Goal: Information Seeking & Learning: Learn about a topic

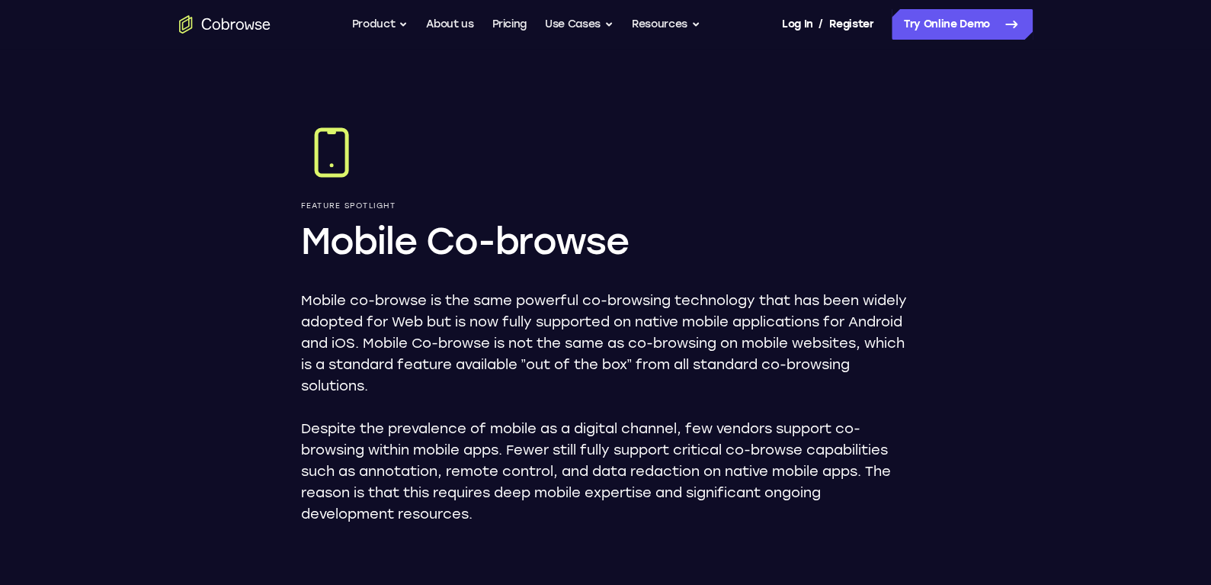
click at [501, 296] on p "Mobile co-browse is the same powerful co-browsing technology that has been wide…" at bounding box center [606, 343] width 610 height 107
drag, startPoint x: 337, startPoint y: 234, endPoint x: 524, endPoint y: 232, distance: 186.7
click at [432, 232] on h1 "Mobile Co-browse" at bounding box center [606, 240] width 610 height 49
click at [413, 239] on h1 "Mobile Co-browse" at bounding box center [606, 240] width 610 height 49
click at [402, 23] on button "Product" at bounding box center [380, 24] width 56 height 30
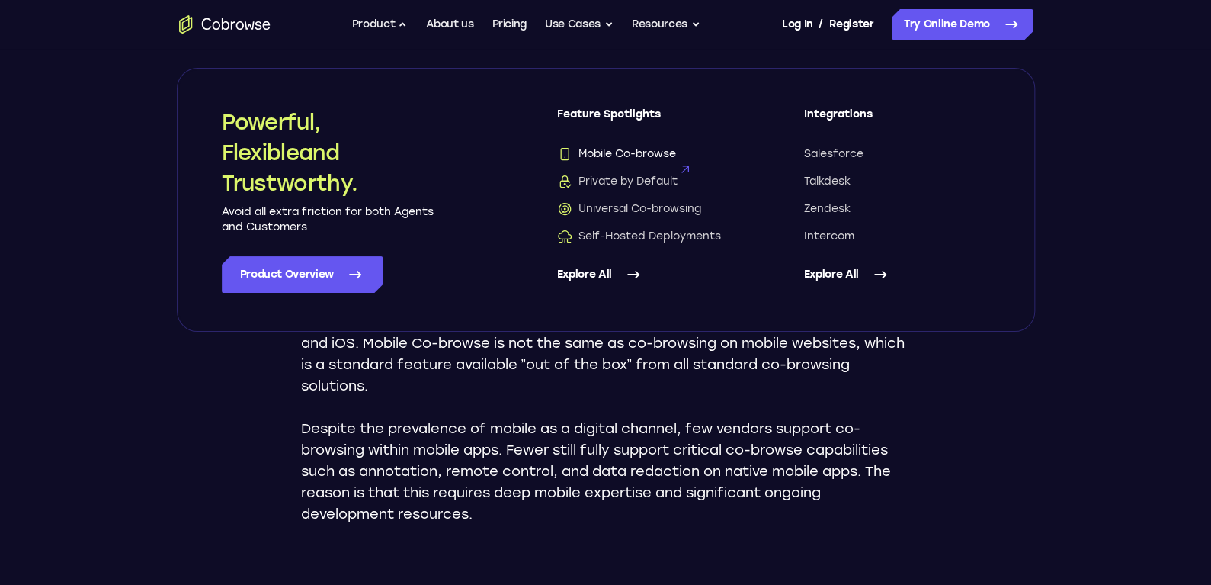
click at [645, 149] on span "Mobile Co-browse" at bounding box center [616, 153] width 119 height 15
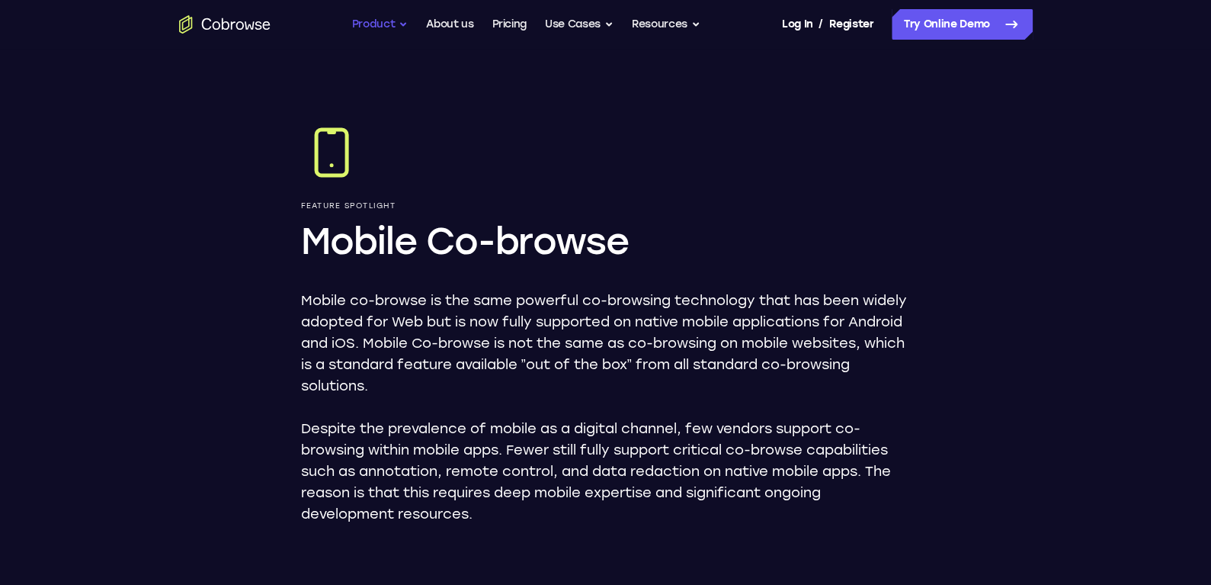
click at [395, 26] on button "Product" at bounding box center [380, 24] width 56 height 30
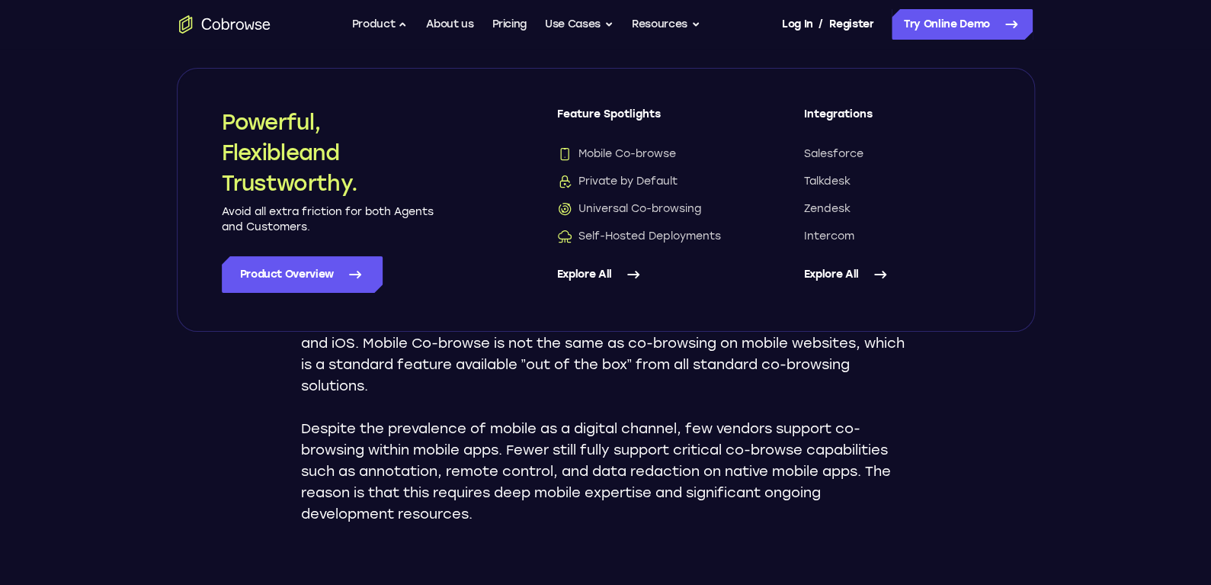
click at [678, 398] on div "Mobile co-browse is the same powerful co-browsing technology that has been wide…" at bounding box center [606, 407] width 610 height 235
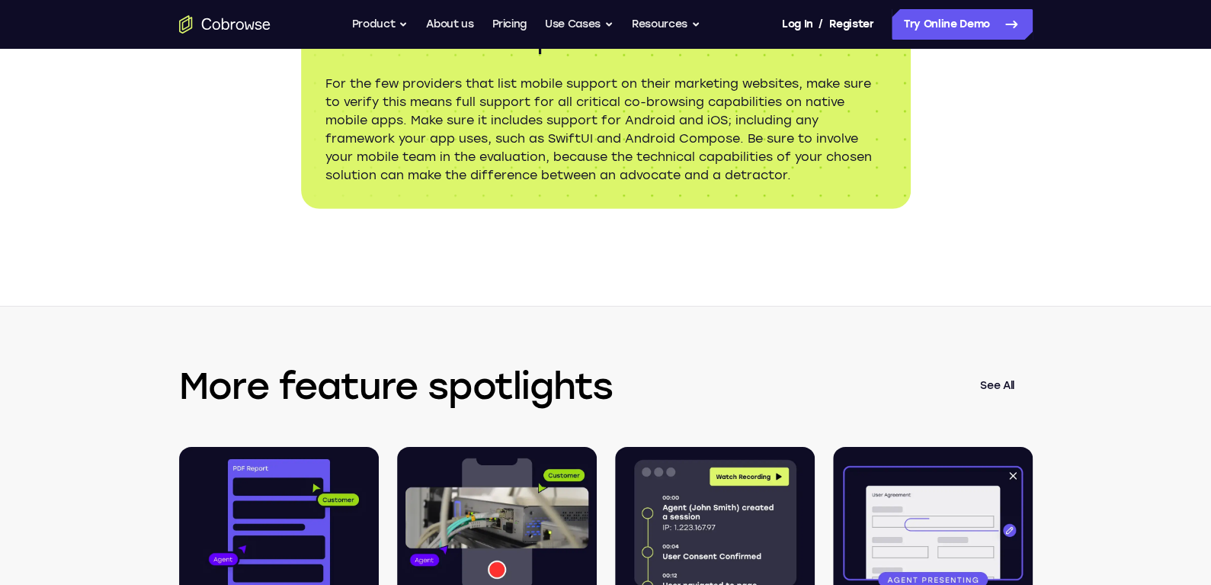
scroll to position [2514, 0]
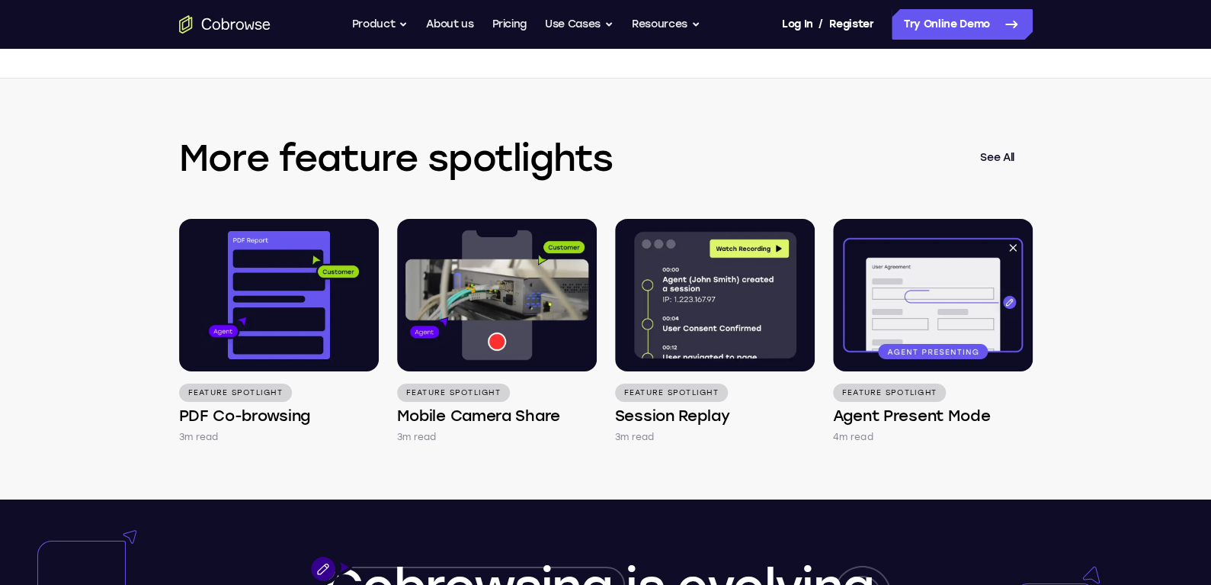
click at [684, 149] on div "More feature spotlights See All Feature Spotlight PDF Co-browsing 3m read Featu…" at bounding box center [606, 288] width 976 height 421
click at [658, 100] on div "More feature spotlights See All Feature Spotlight PDF Co-browsing 3m read Featu…" at bounding box center [606, 288] width 976 height 421
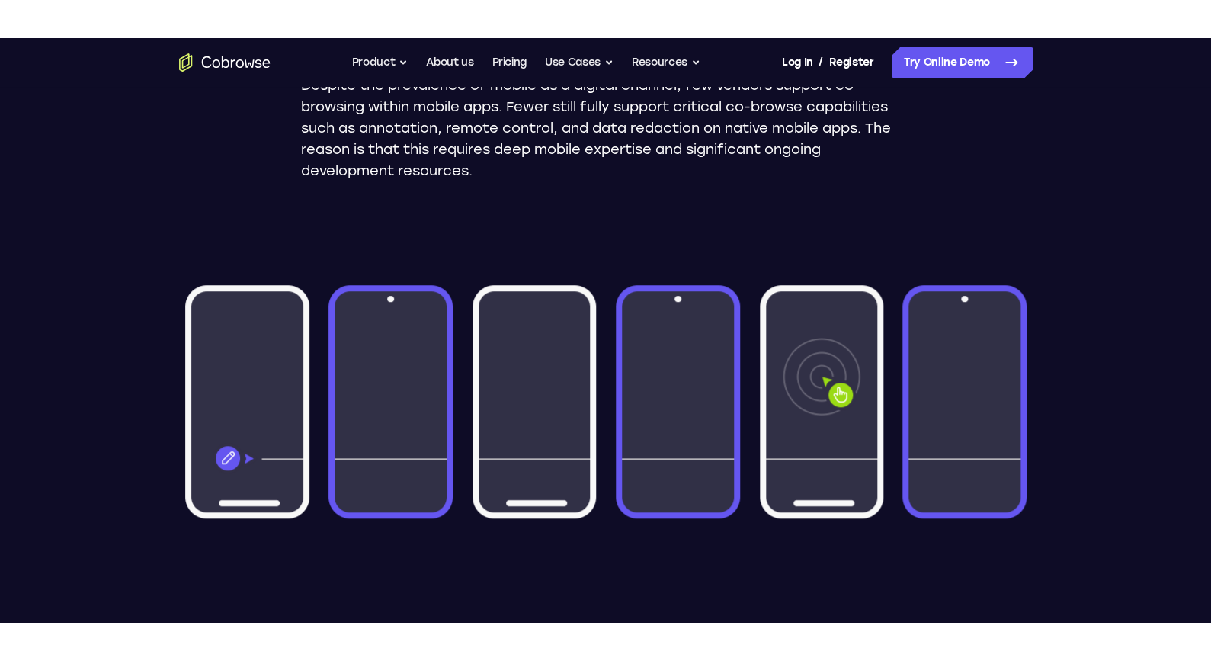
scroll to position [0, 0]
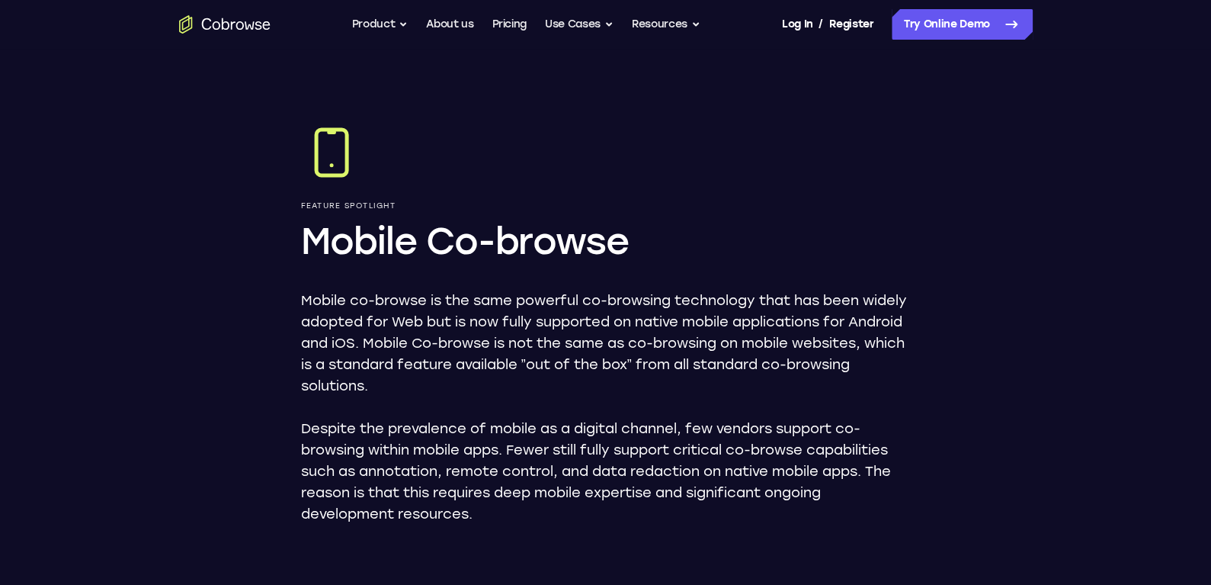
click at [762, 348] on p "Mobile co-browse is the same powerful co-browsing technology that has been wide…" at bounding box center [606, 343] width 610 height 107
